Goal: Information Seeking & Learning: Learn about a topic

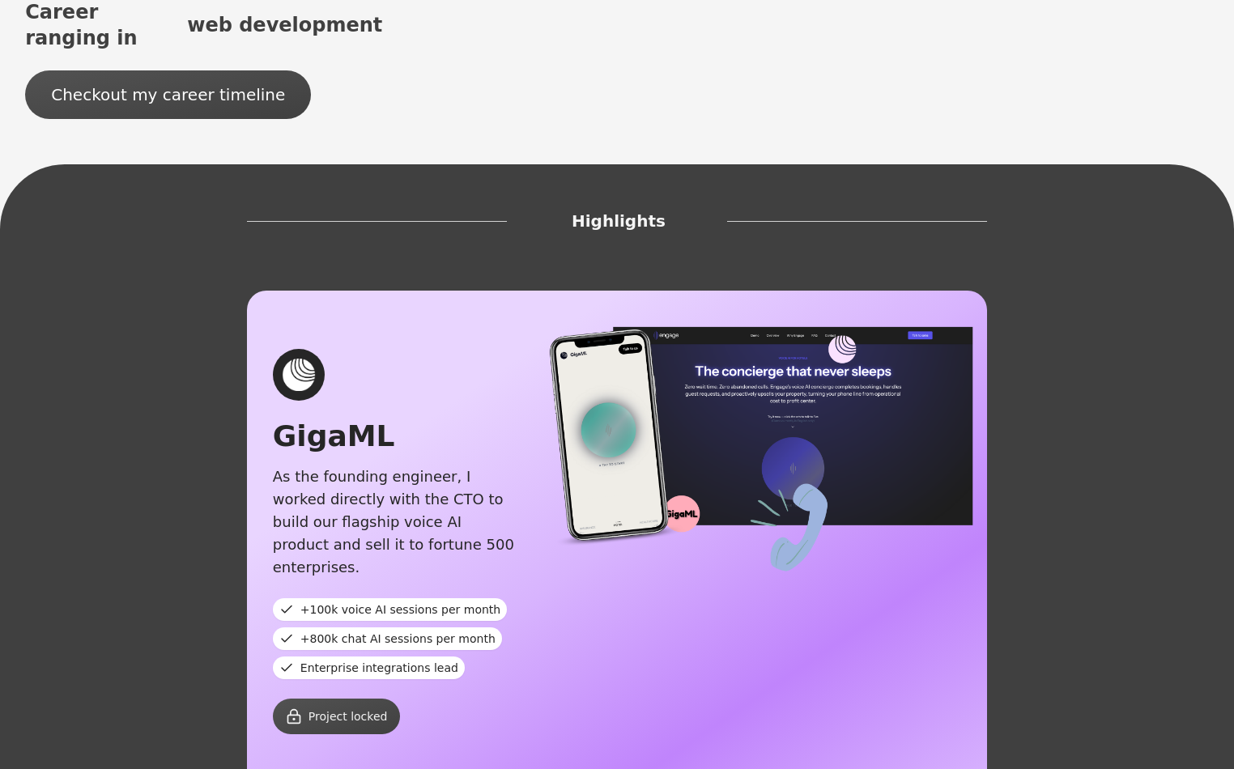
scroll to position [530, 0]
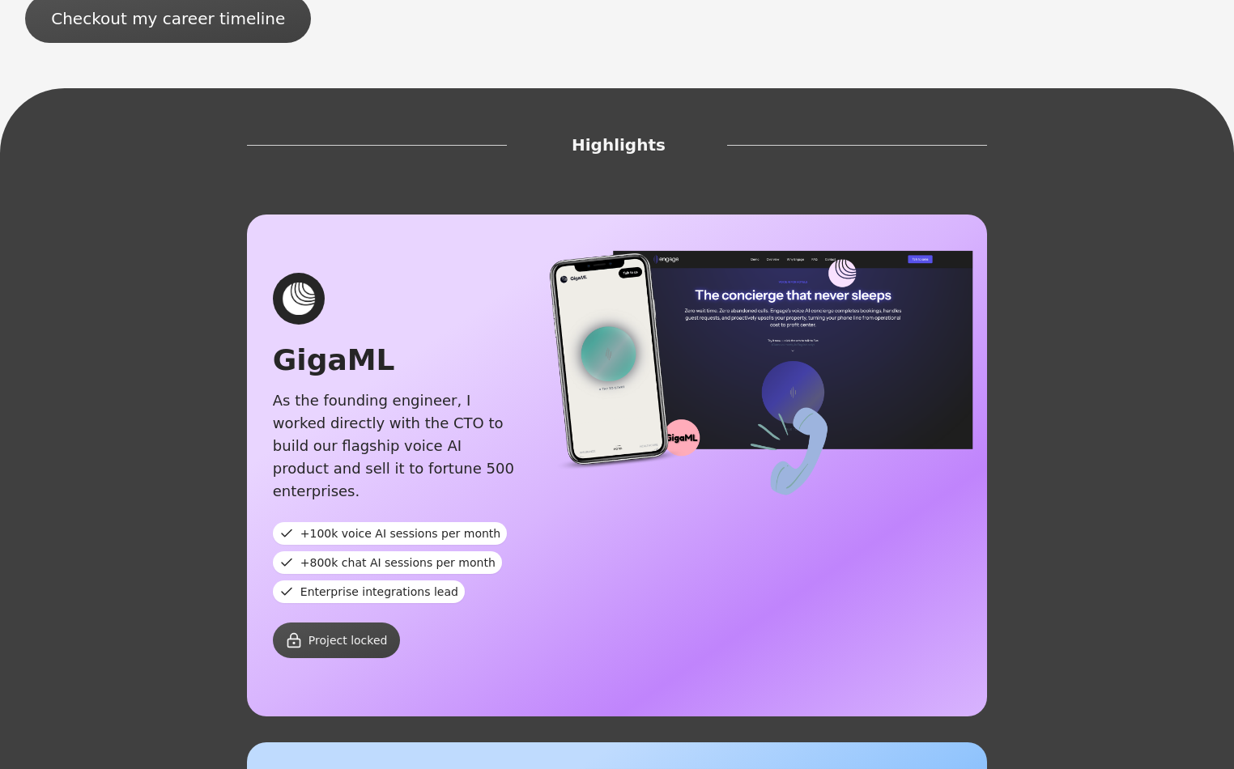
click at [363, 389] on div "As the founding engineer, I worked directly with the CTO to build our flagship …" at bounding box center [395, 445] width 245 height 113
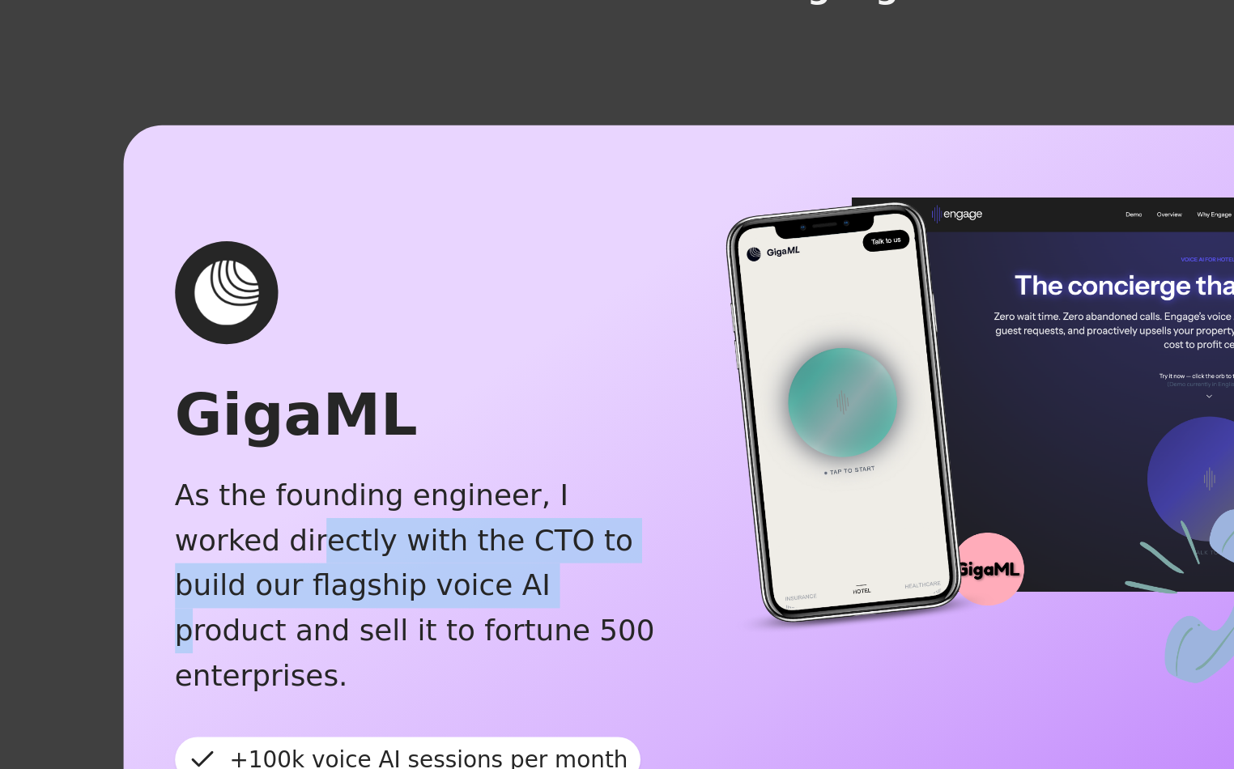
drag, startPoint x: 289, startPoint y: 288, endPoint x: 390, endPoint y: 305, distance: 102.6
click at [390, 389] on div "As the founding engineer, I worked directly with the CTO to build our flagship …" at bounding box center [395, 445] width 245 height 113
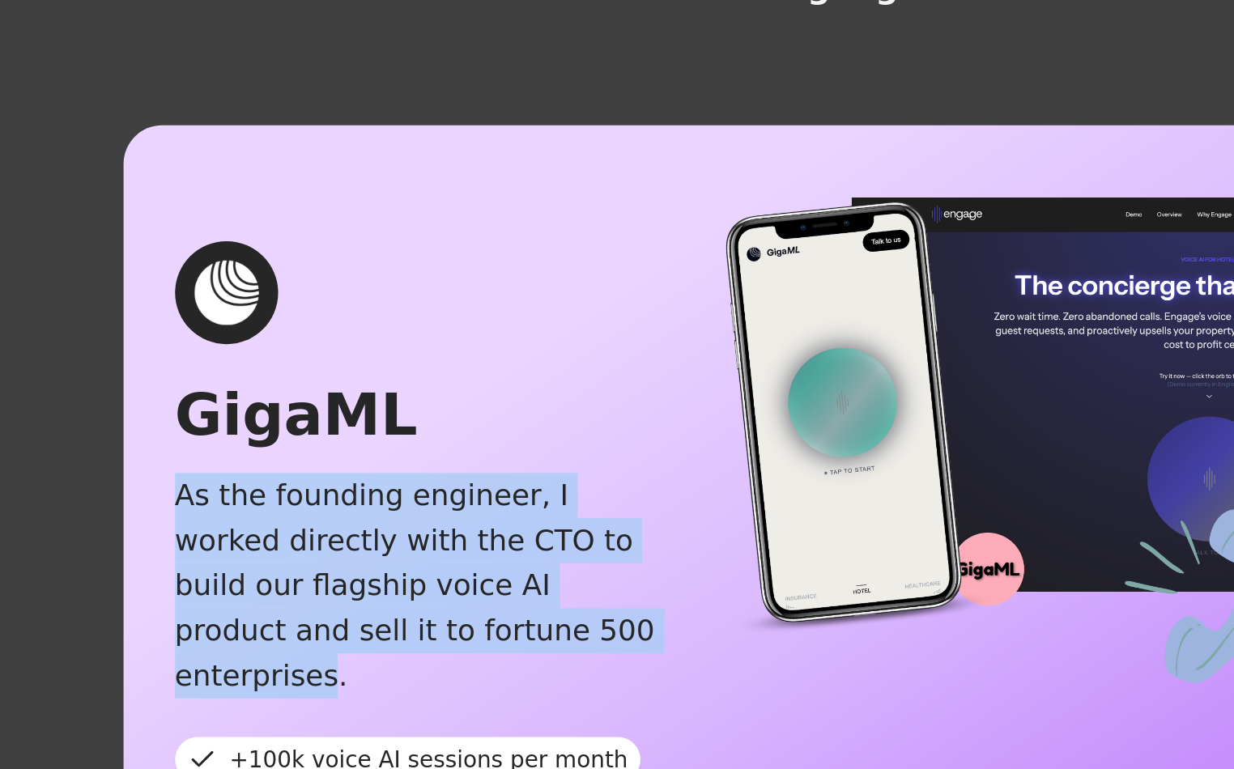
drag, startPoint x: 425, startPoint y: 341, endPoint x: 274, endPoint y: 280, distance: 163.1
click at [274, 389] on div "As the founding engineer, I worked directly with the CTO to build our flagship …" at bounding box center [395, 445] width 245 height 113
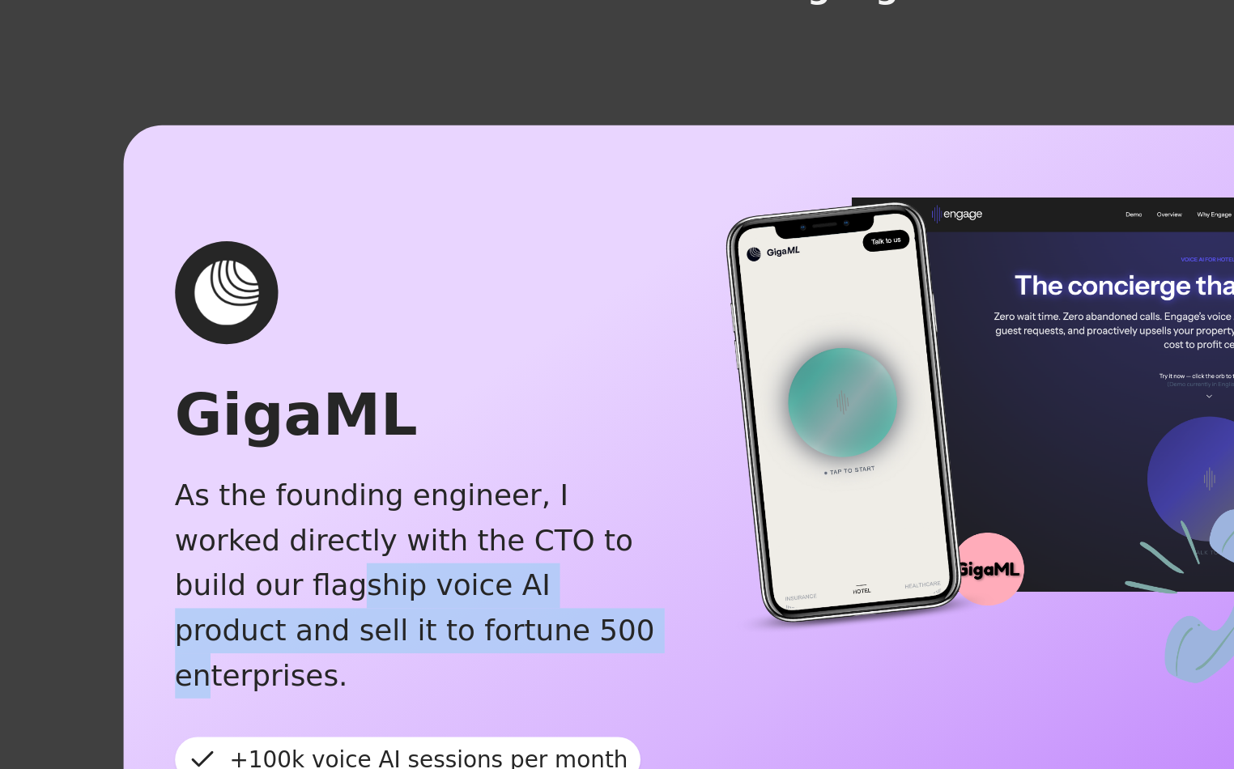
drag, startPoint x: 350, startPoint y: 331, endPoint x: 372, endPoint y: 333, distance: 21.9
click at [372, 389] on div "As the founding engineer, I worked directly with the CTO to build our flagship …" at bounding box center [395, 445] width 245 height 113
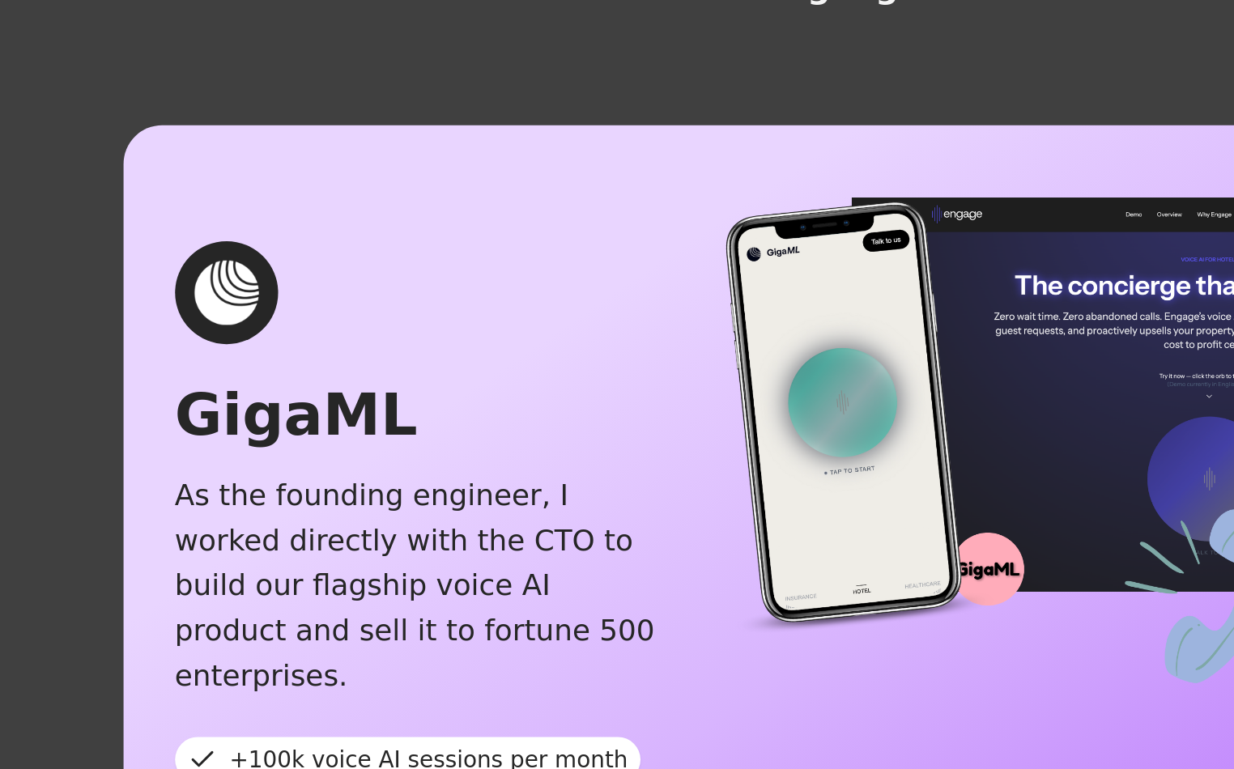
click at [376, 389] on div "As the founding engineer, I worked directly with the CTO to build our flagship …" at bounding box center [395, 445] width 245 height 113
click at [364, 526] on span "+100k voice AI sessions per month" at bounding box center [400, 534] width 200 height 16
drag, startPoint x: 304, startPoint y: 381, endPoint x: 470, endPoint y: 390, distance: 165.5
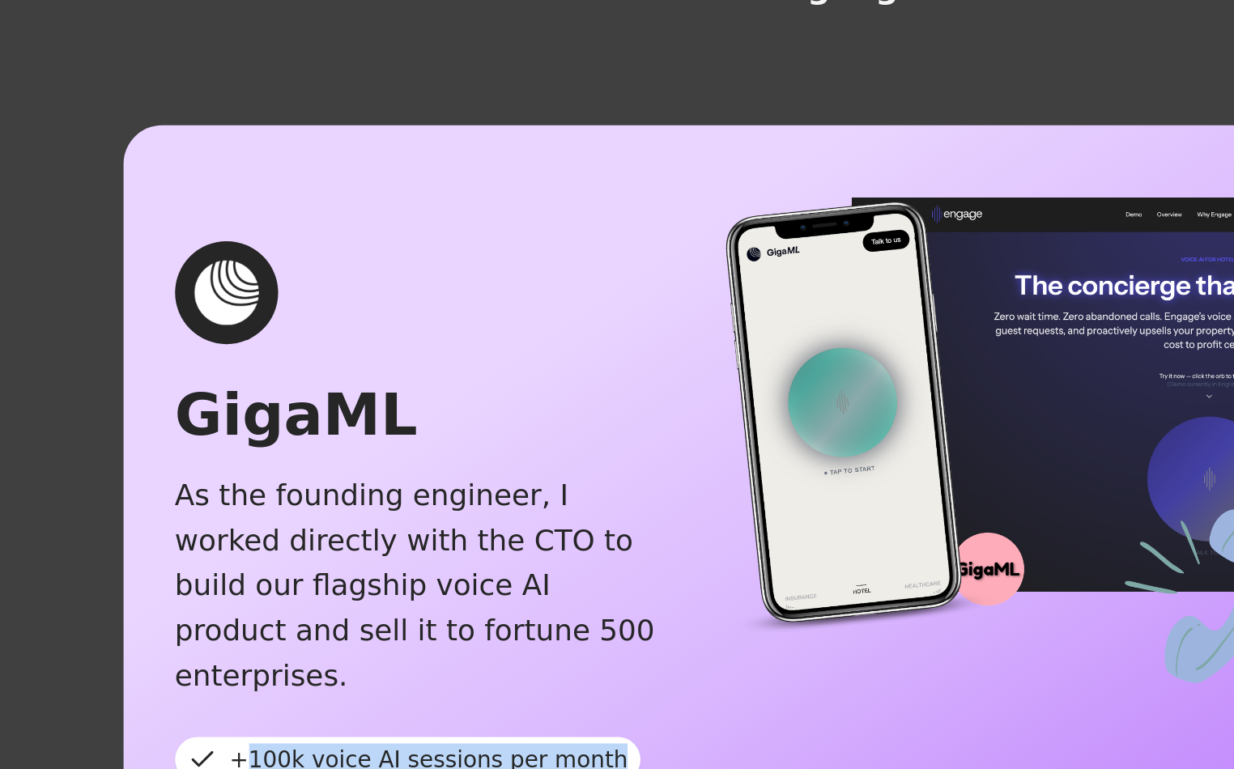
click at [470, 522] on div "+100k voice AI sessions per month" at bounding box center [390, 533] width 234 height 23
click at [478, 526] on span "+100k voice AI sessions per month" at bounding box center [400, 534] width 200 height 16
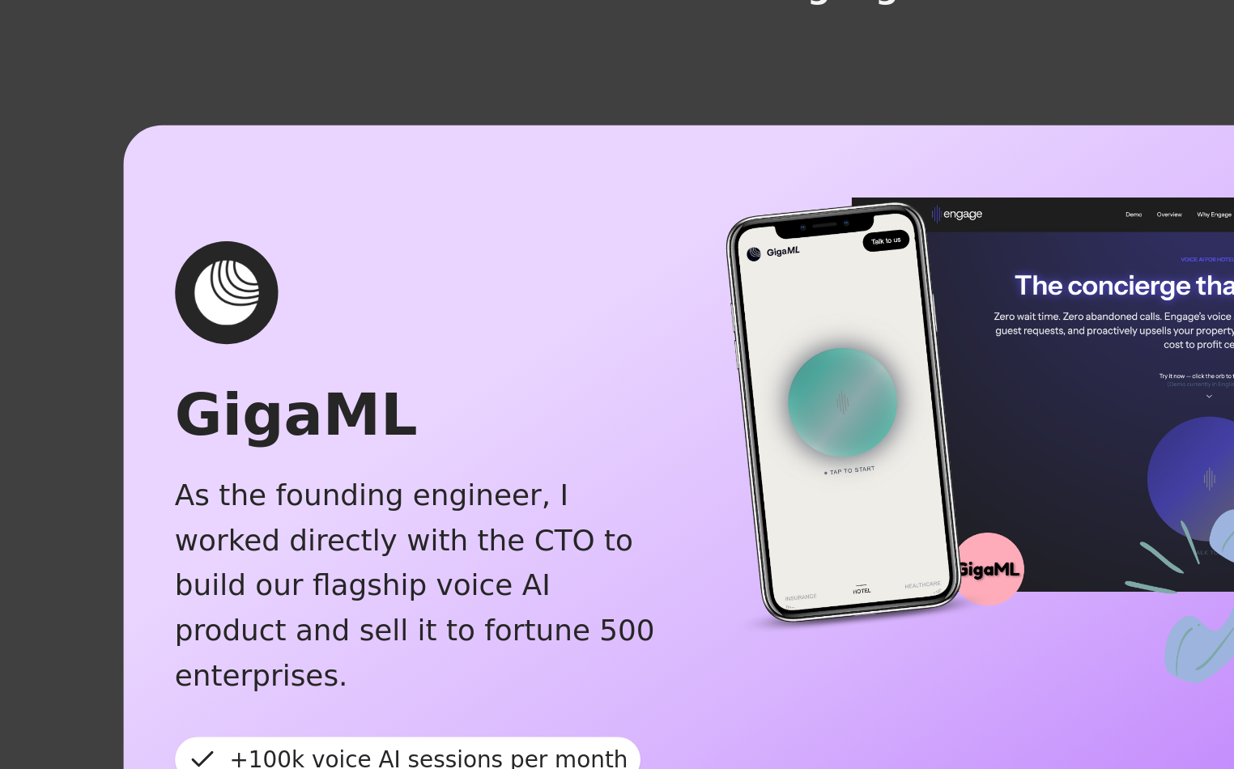
click at [417, 555] on span "+800k chat AI sessions per month" at bounding box center [397, 563] width 195 height 16
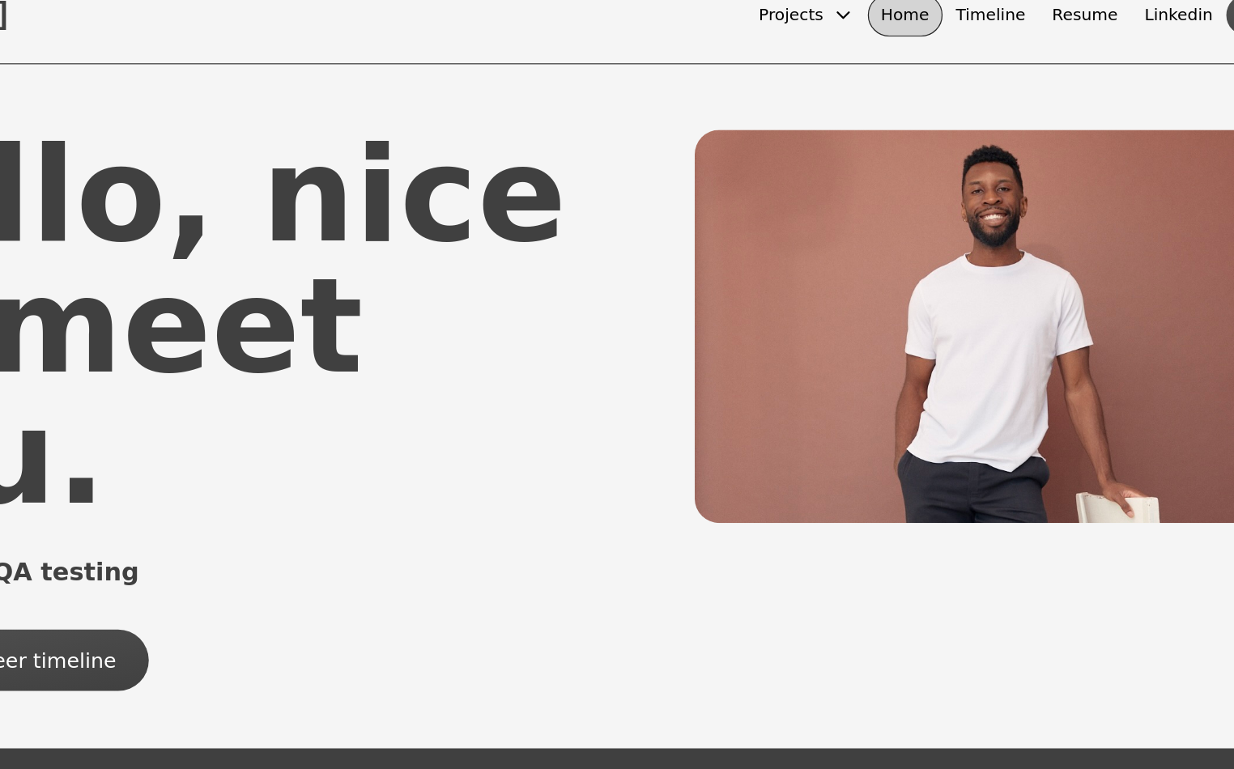
scroll to position [0, 0]
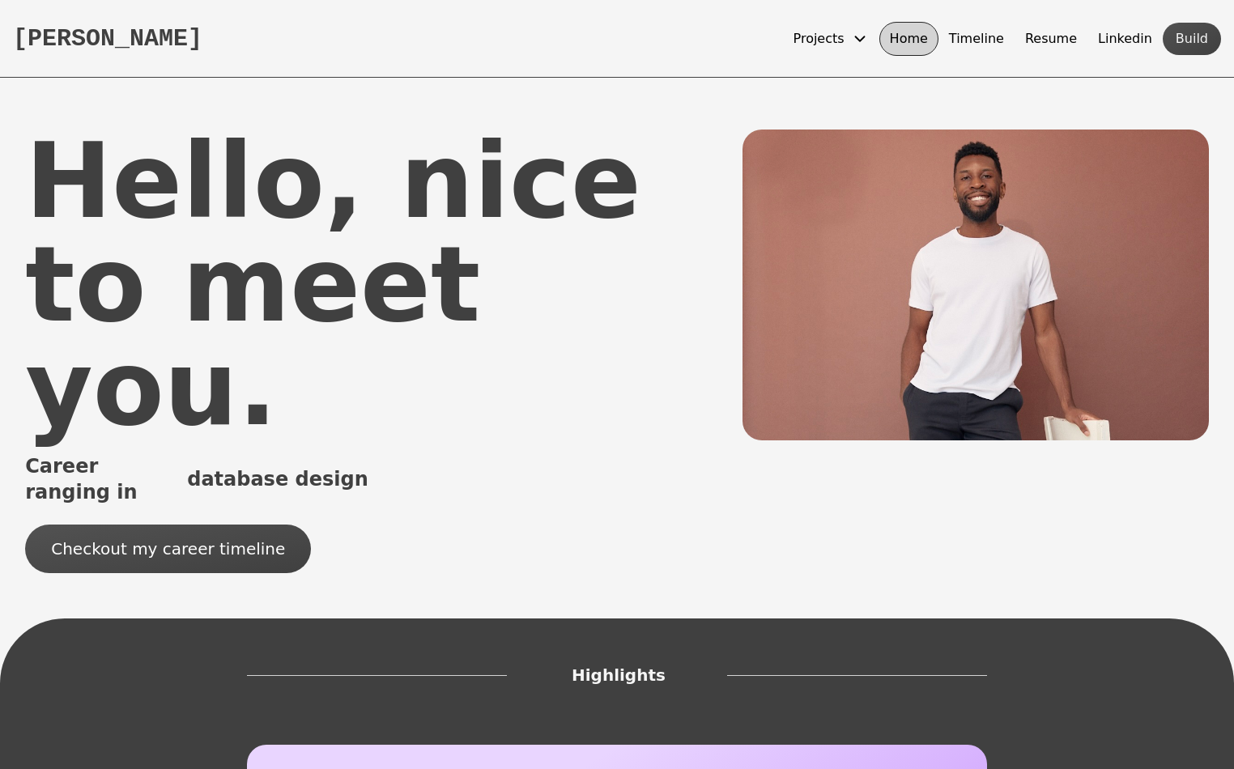
click at [988, 31] on button "Timeline" at bounding box center [977, 39] width 76 height 34
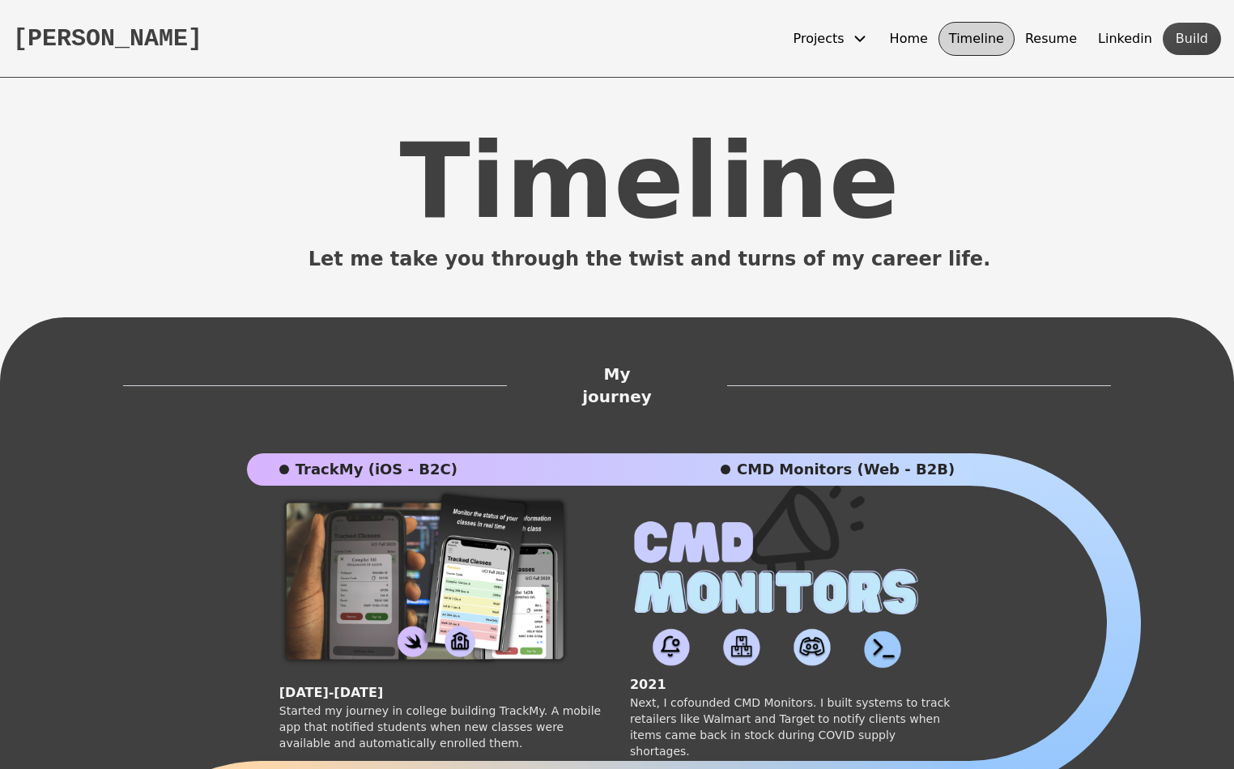
click at [1058, 40] on button "Resume" at bounding box center [1051, 39] width 73 height 34
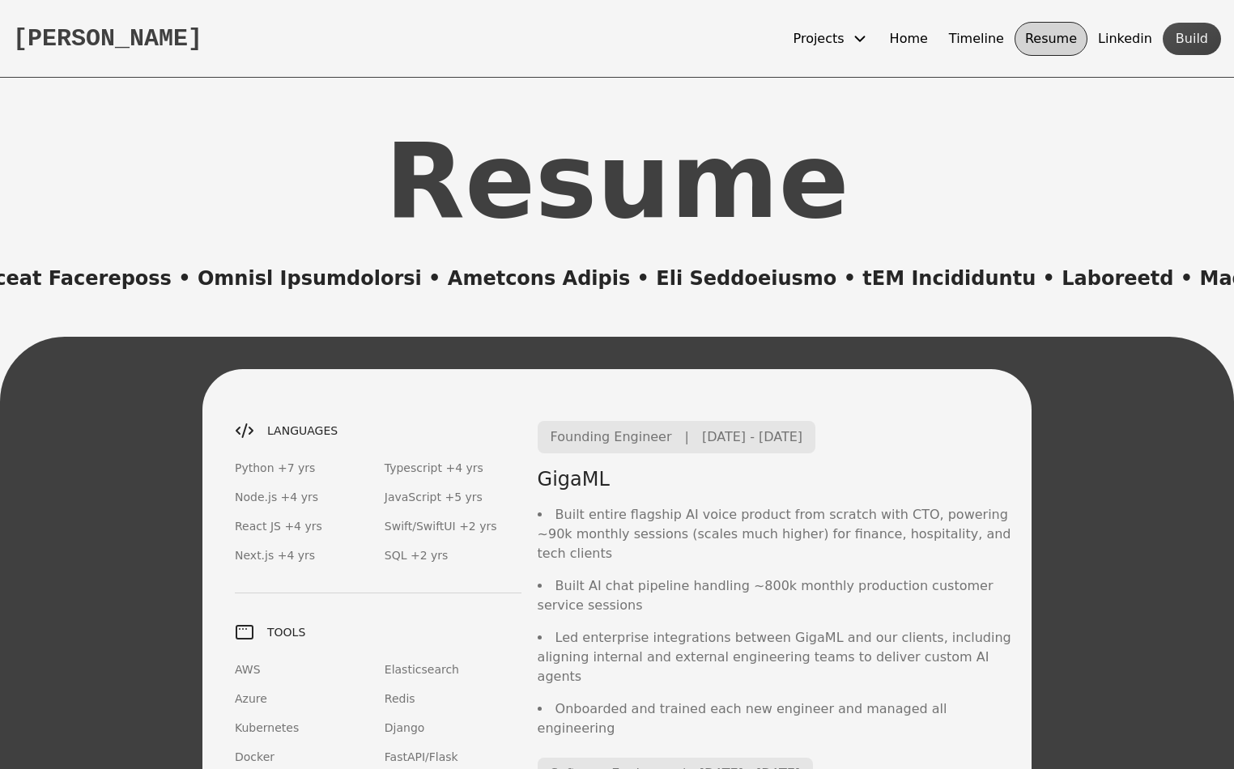
scroll to position [291, 0]
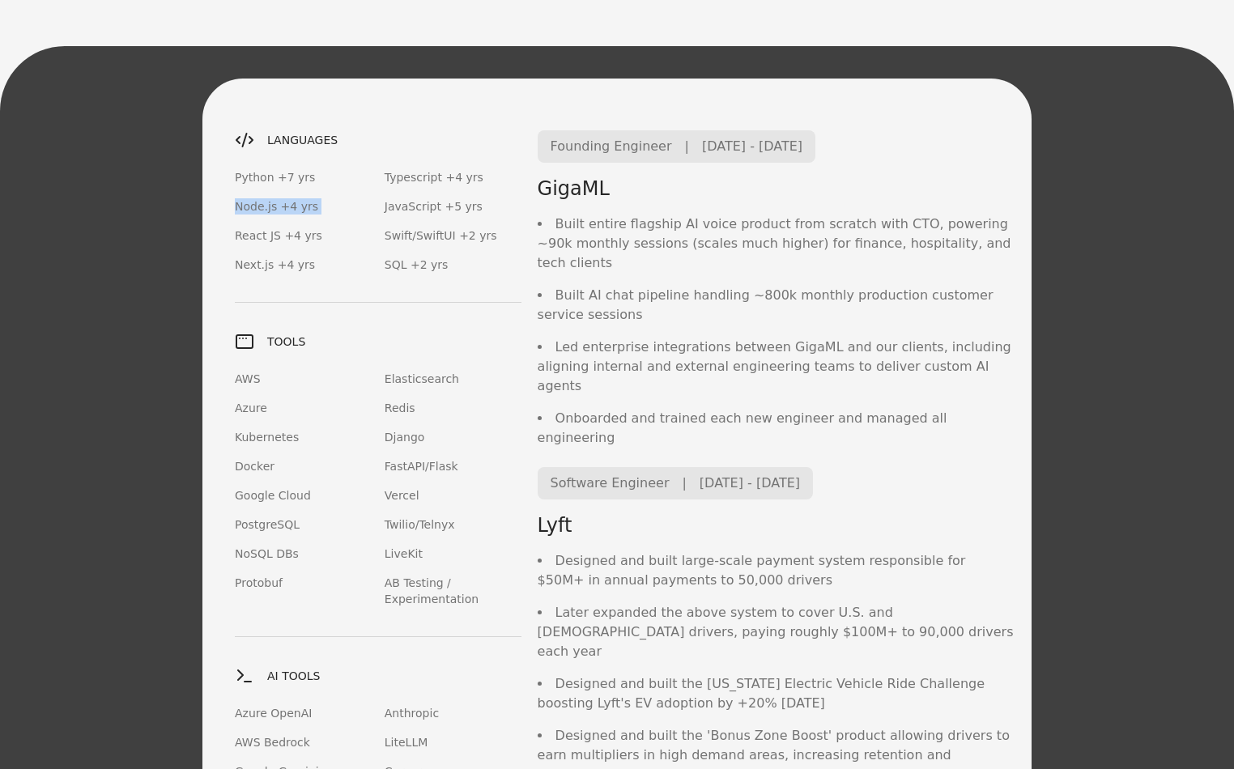
drag, startPoint x: 237, startPoint y: 186, endPoint x: 344, endPoint y: 210, distance: 109.4
click at [344, 210] on div "Python +7 yrs Node.js +4 yrs React JS +4 yrs Next.js +4 yrs" at bounding box center [303, 221] width 137 height 104
click at [345, 211] on div "Python +7 yrs Node.js +4 yrs React JS +4 yrs Next.js +4 yrs" at bounding box center [303, 221] width 137 height 104
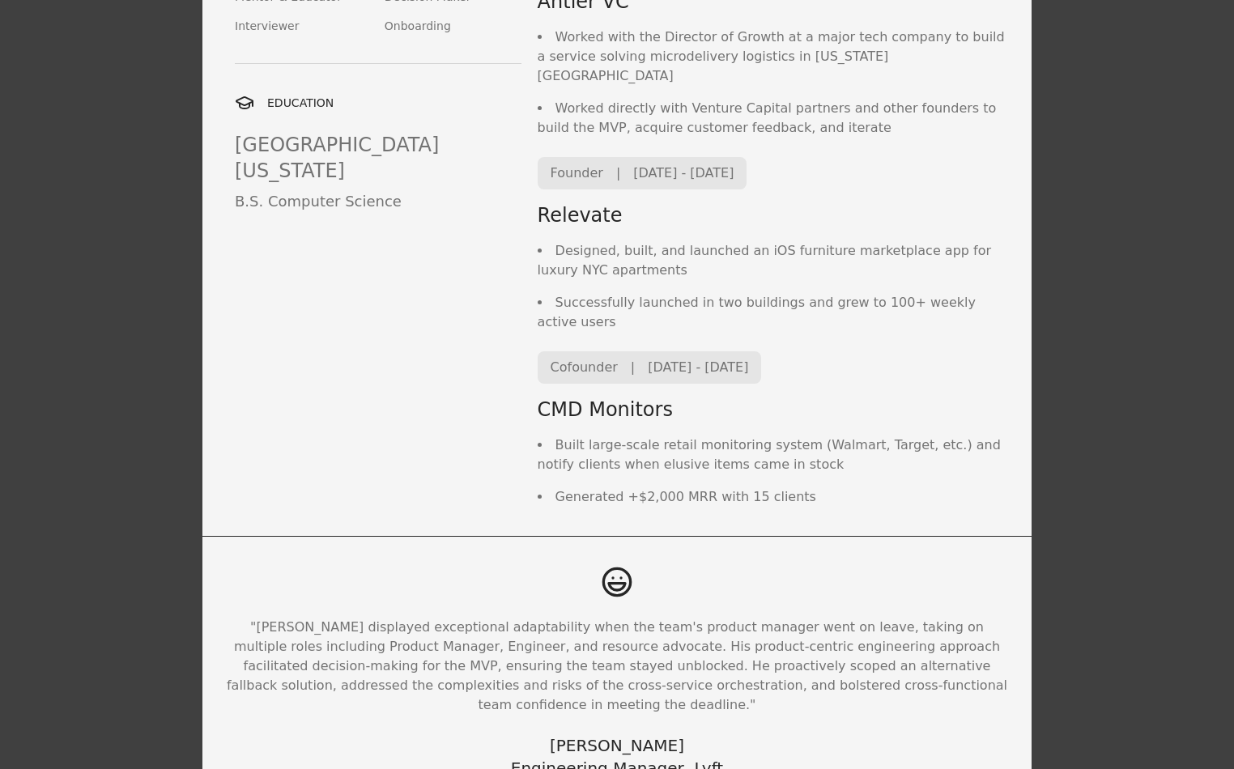
scroll to position [1385, 0]
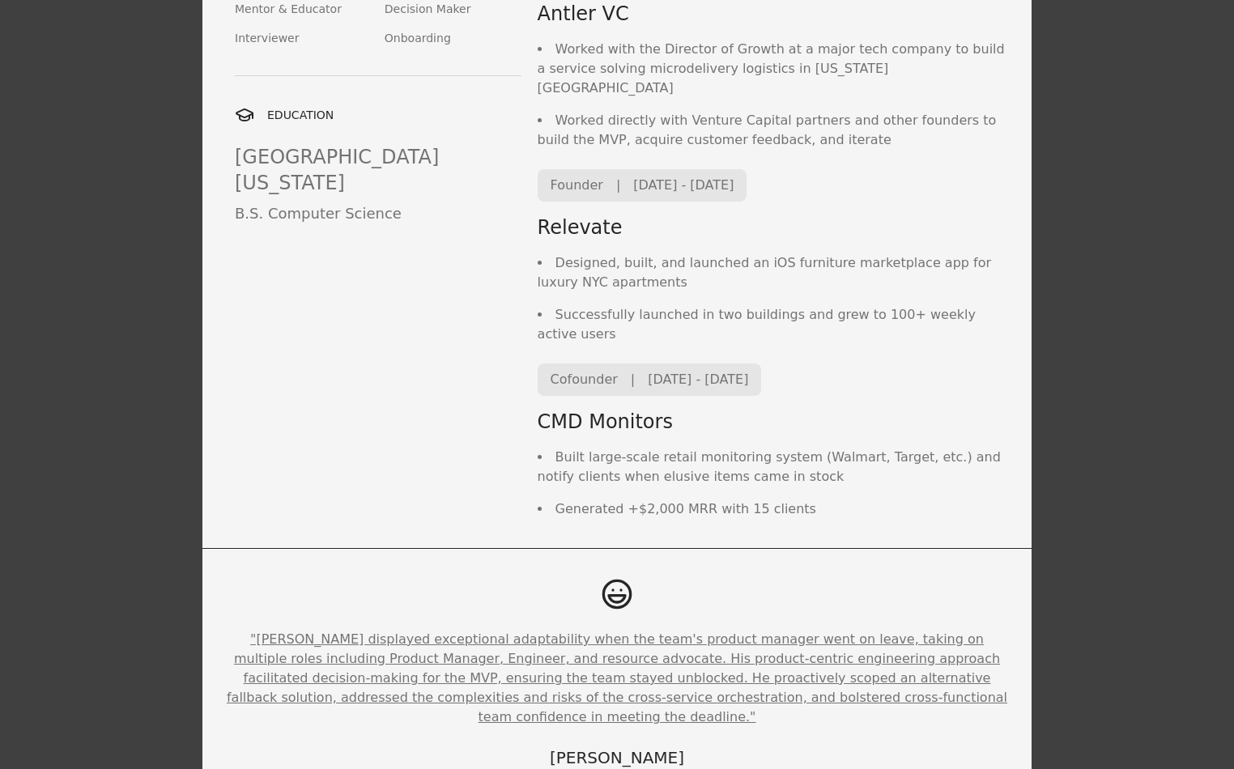
drag, startPoint x: 319, startPoint y: 518, endPoint x: 381, endPoint y: 542, distance: 66.6
click at [381, 630] on button ""[PERSON_NAME] displayed exceptional adaptability when the team's product manag…" at bounding box center [617, 678] width 790 height 97
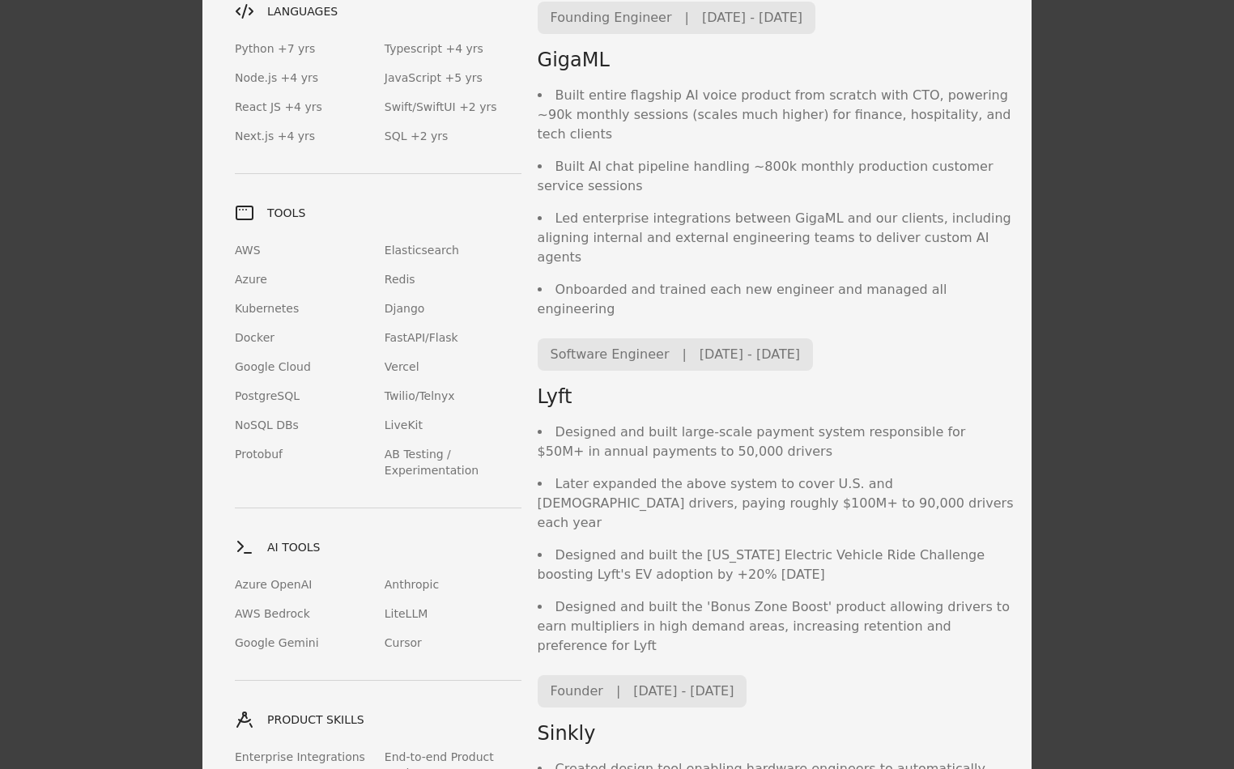
scroll to position [0, 0]
